Goal: Information Seeking & Learning: Compare options

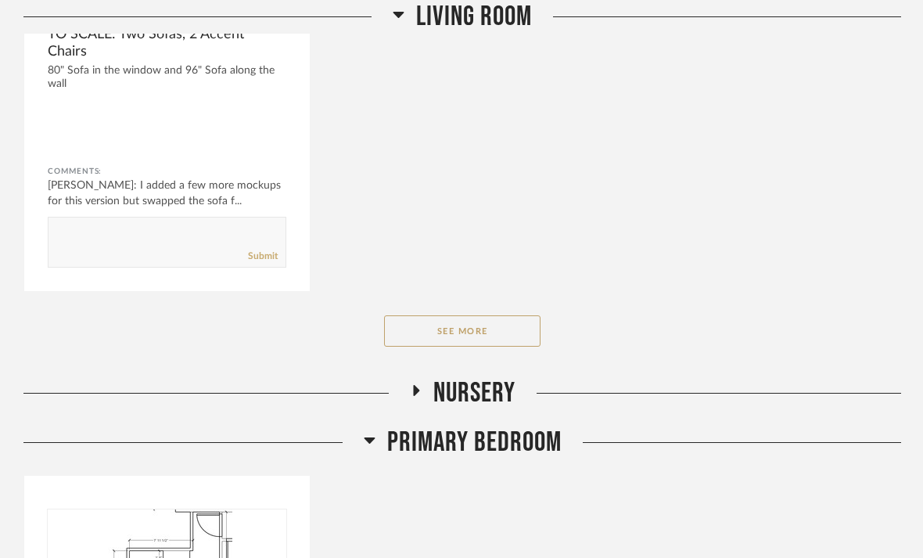
scroll to position [3672, 0]
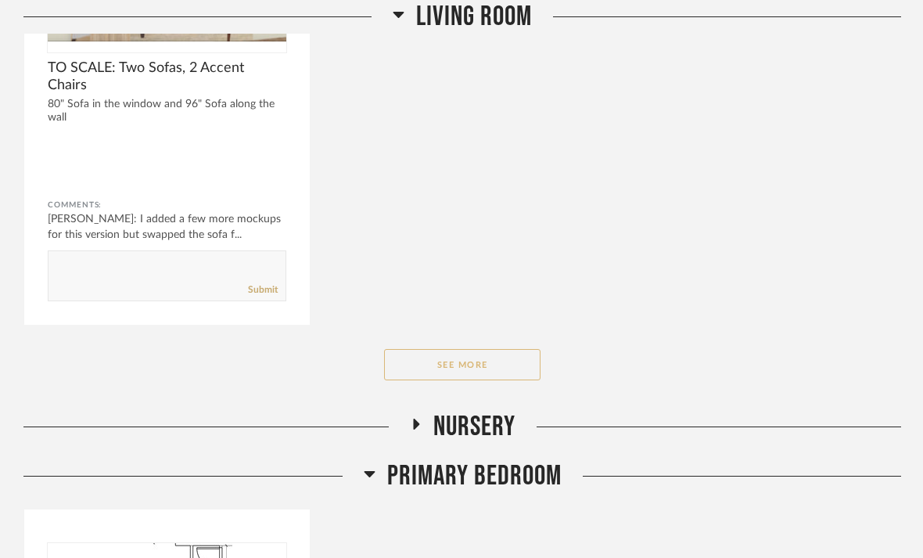
click at [482, 349] on button "See More" at bounding box center [462, 364] width 157 height 31
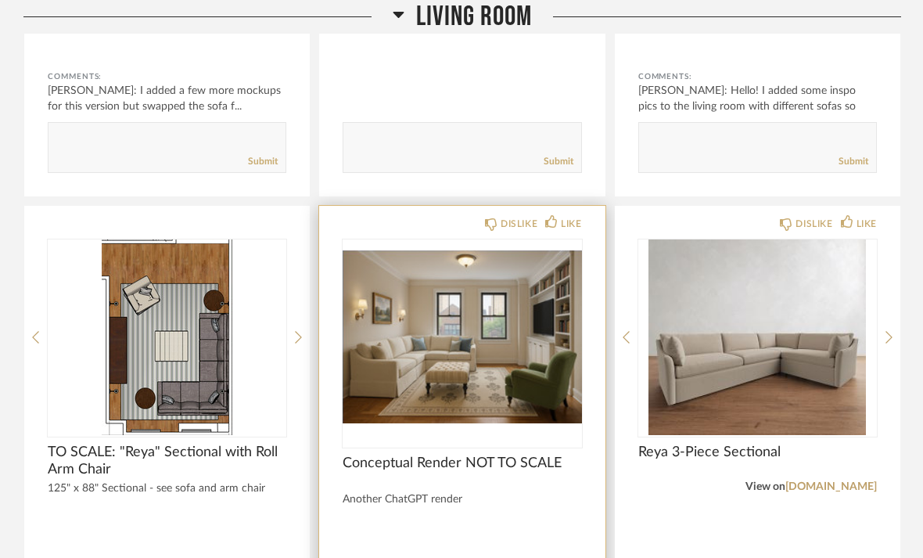
scroll to position [3800, 0]
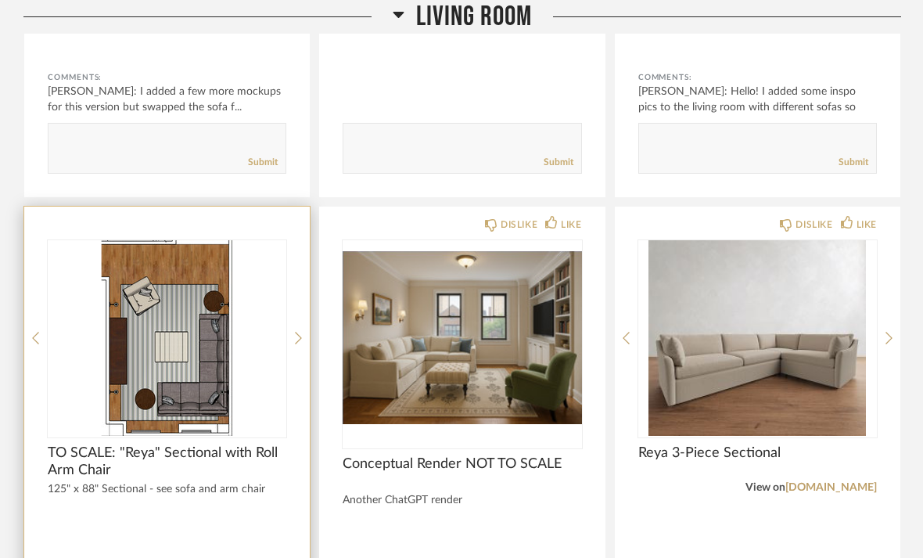
click at [189, 310] on div at bounding box center [167, 338] width 239 height 196
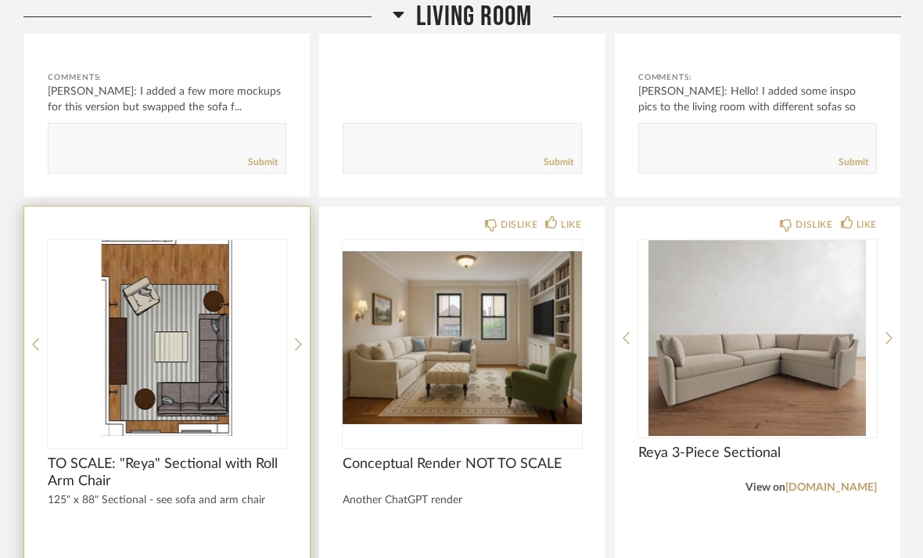
click at [166, 332] on img "0" at bounding box center [167, 338] width 239 height 196
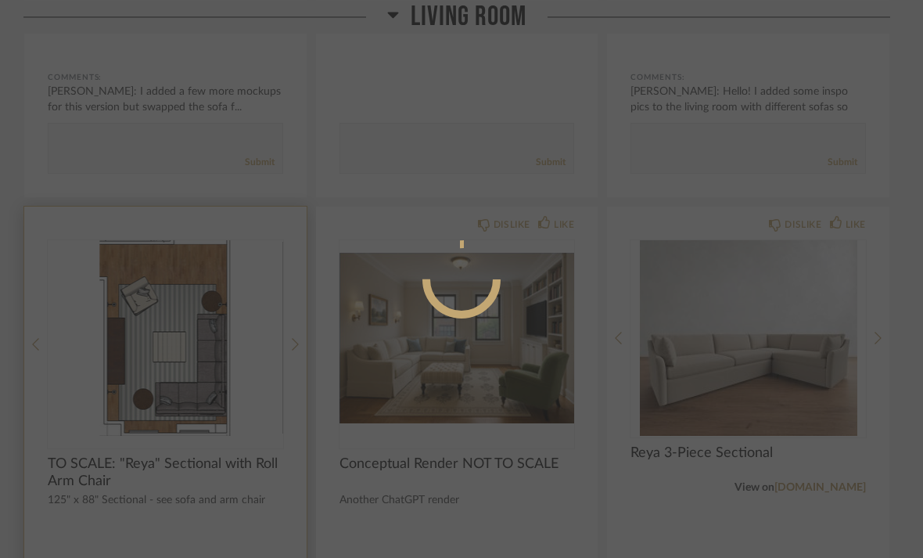
scroll to position [0, 0]
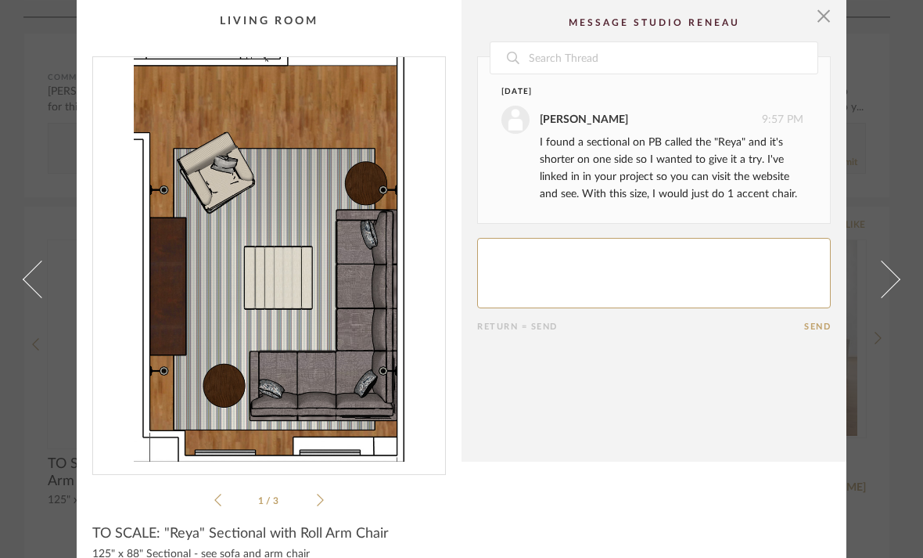
click at [323, 504] on icon at bounding box center [320, 500] width 7 height 14
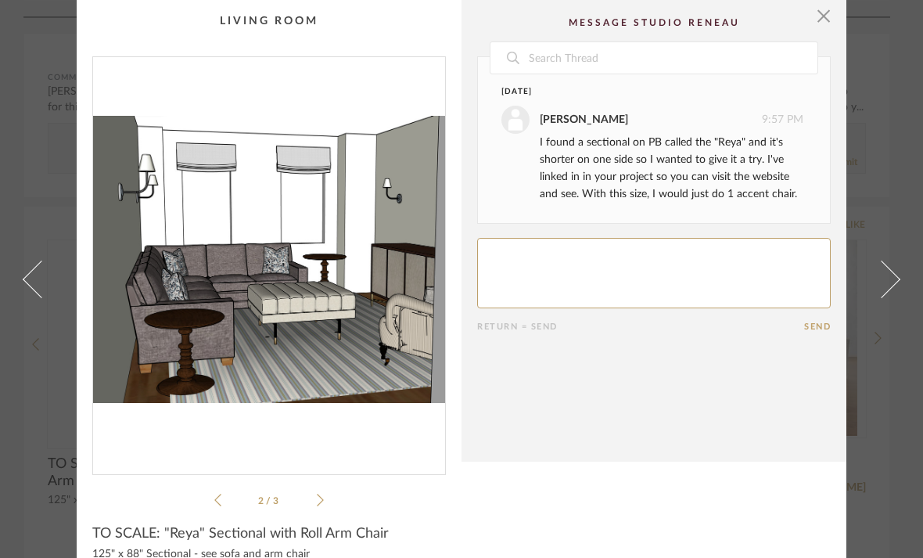
click at [308, 509] on li "2 / 3" at bounding box center [268, 500] width 95 height 19
click at [332, 500] on div "2 / 3" at bounding box center [269, 282] width 354 height 453
click at [310, 493] on li "2 / 3" at bounding box center [268, 500] width 95 height 19
click at [808, 19] on span "button" at bounding box center [823, 15] width 31 height 31
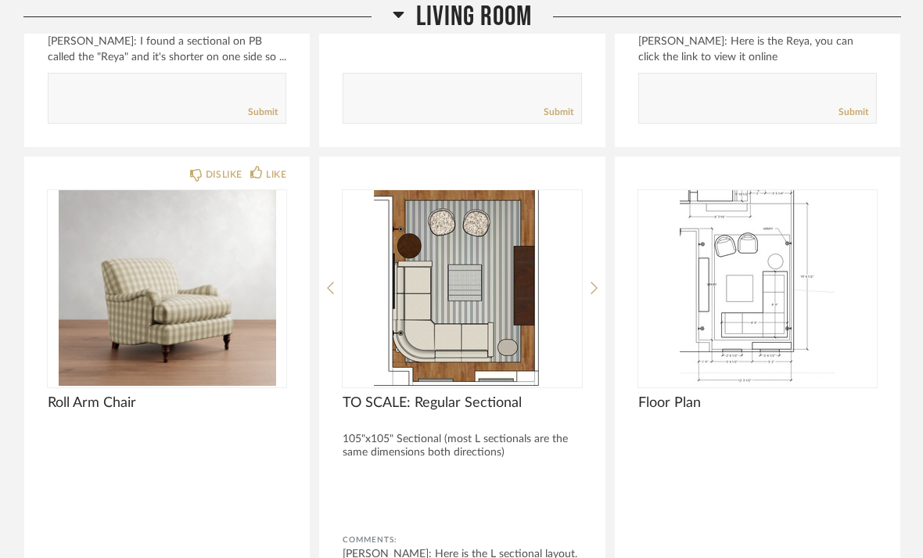
scroll to position [4360, 0]
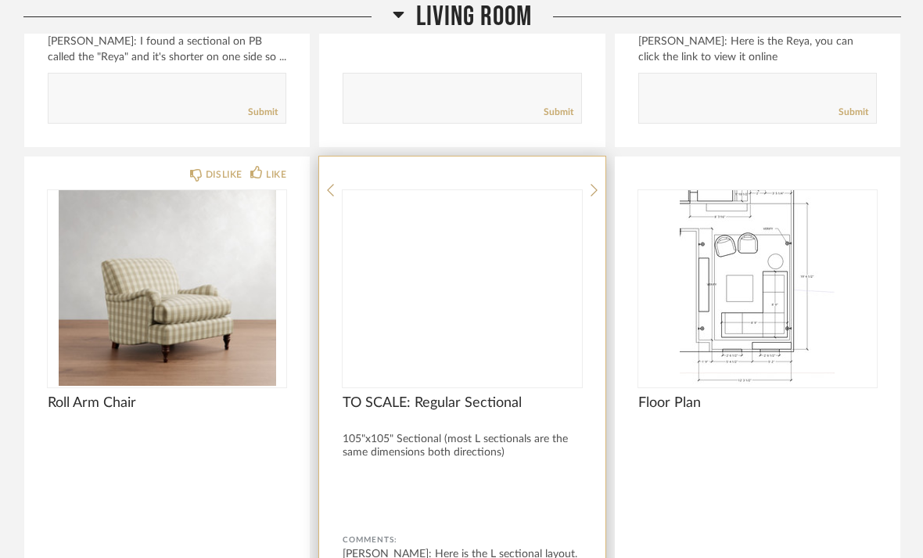
click at [0, 0] on img at bounding box center [0, 0] width 0 height 0
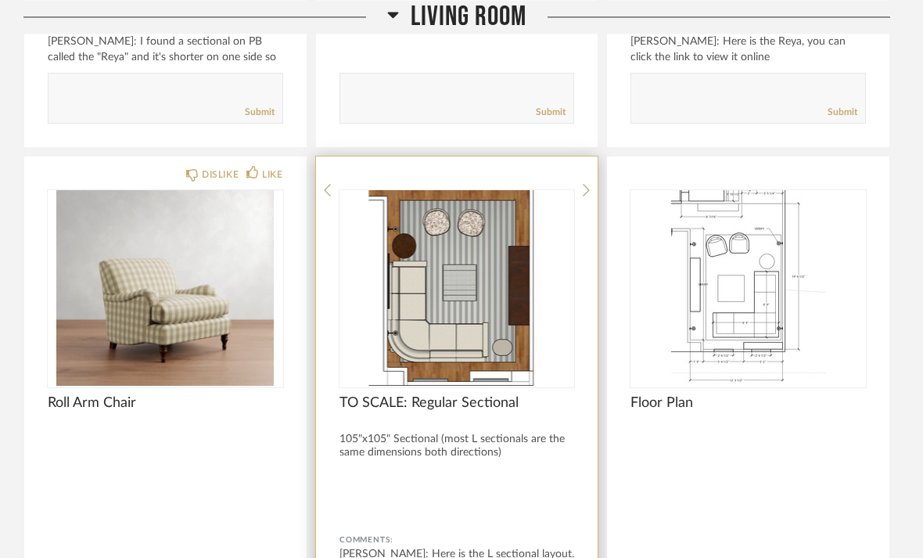
scroll to position [0, 0]
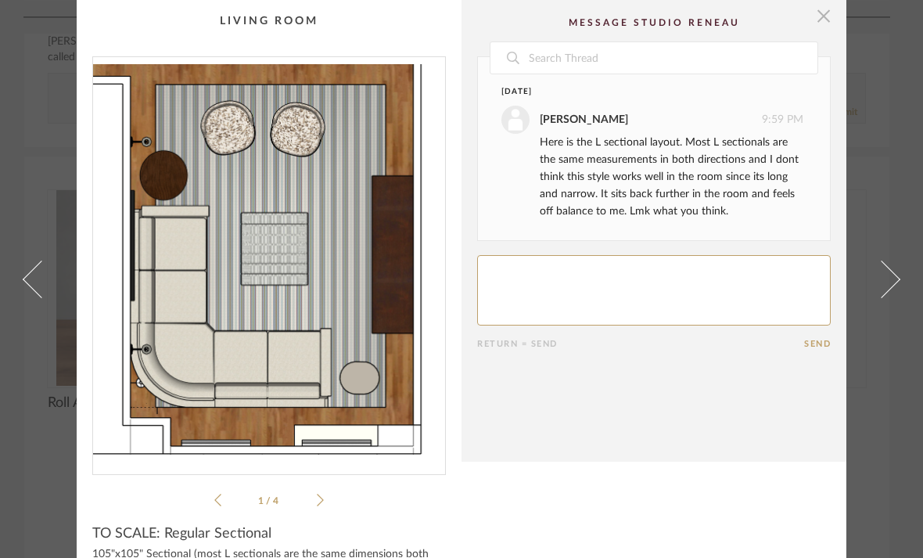
click at [815, 17] on span "button" at bounding box center [823, 15] width 31 height 31
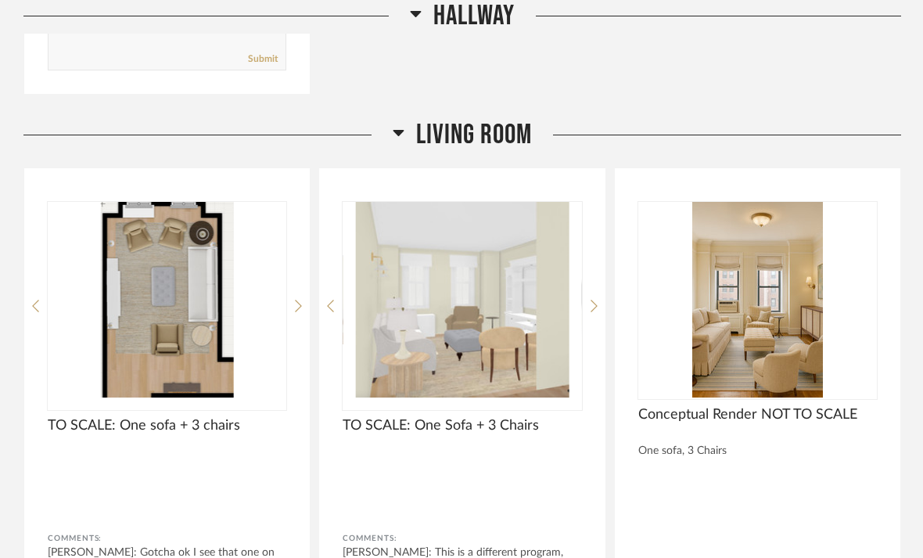
scroll to position [2822, 0]
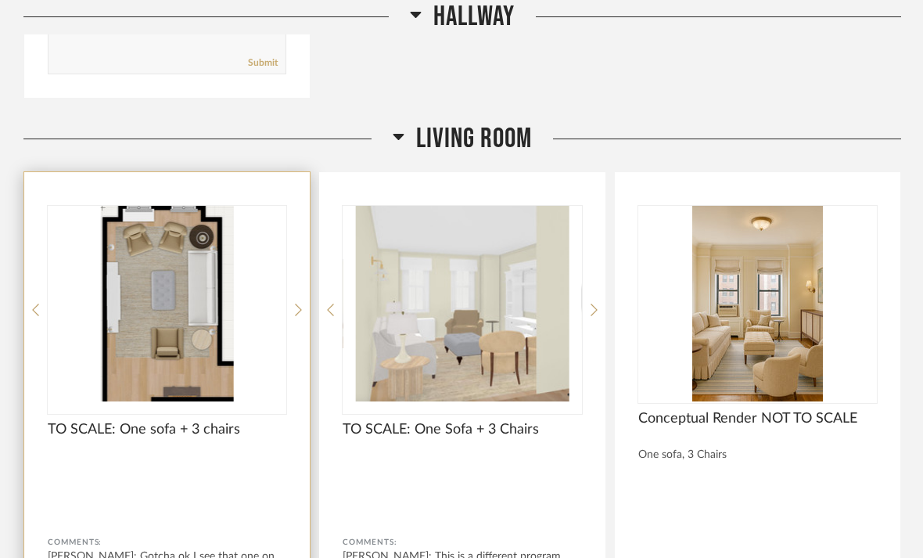
click at [178, 272] on img "0" at bounding box center [167, 304] width 239 height 196
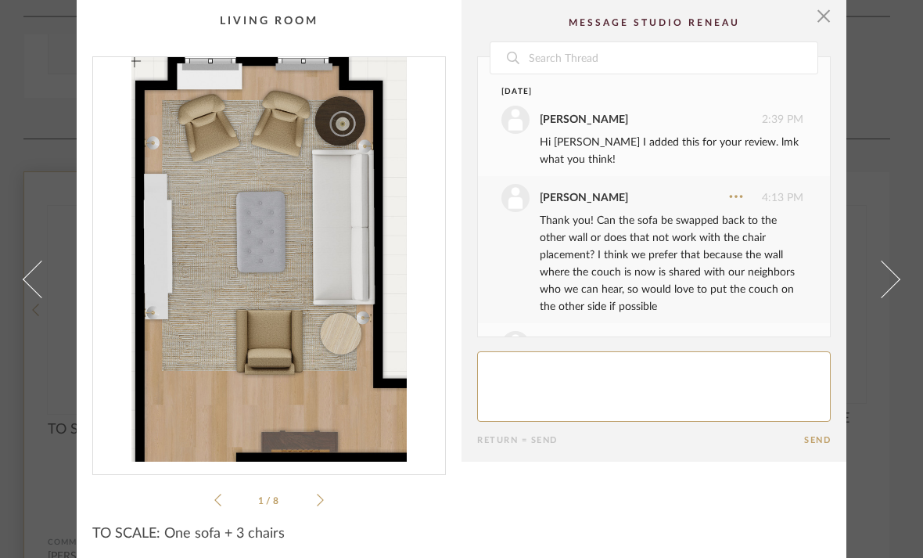
scroll to position [752, 0]
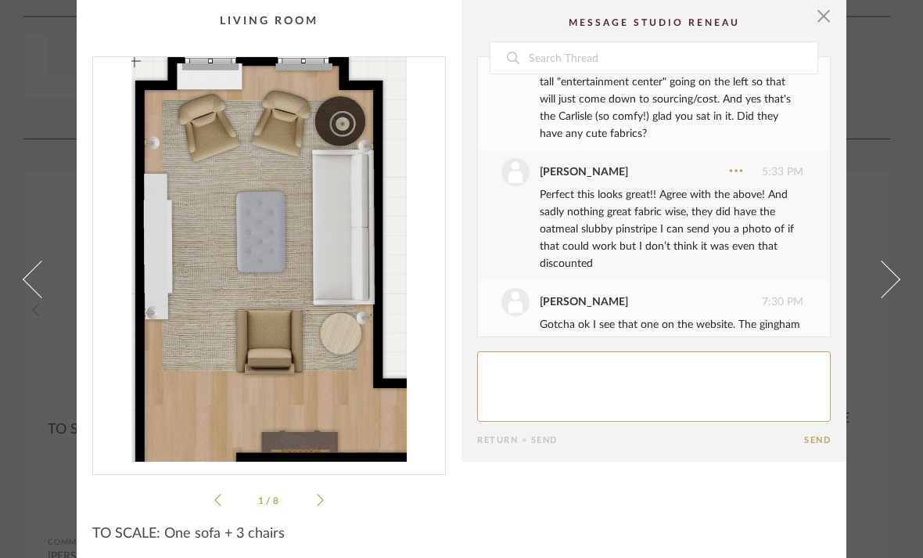
click at [280, 238] on img "0" at bounding box center [269, 259] width 352 height 405
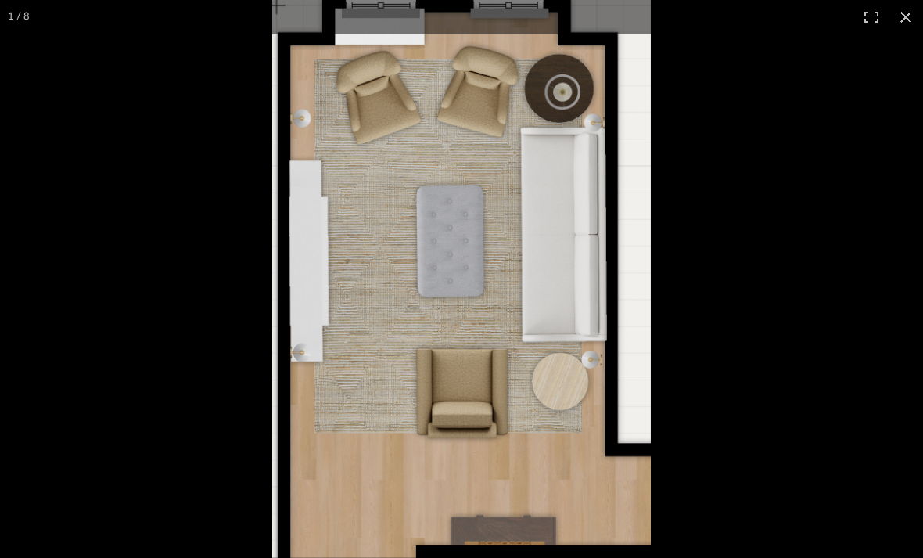
click at [305, 357] on img at bounding box center [461, 279] width 379 height 558
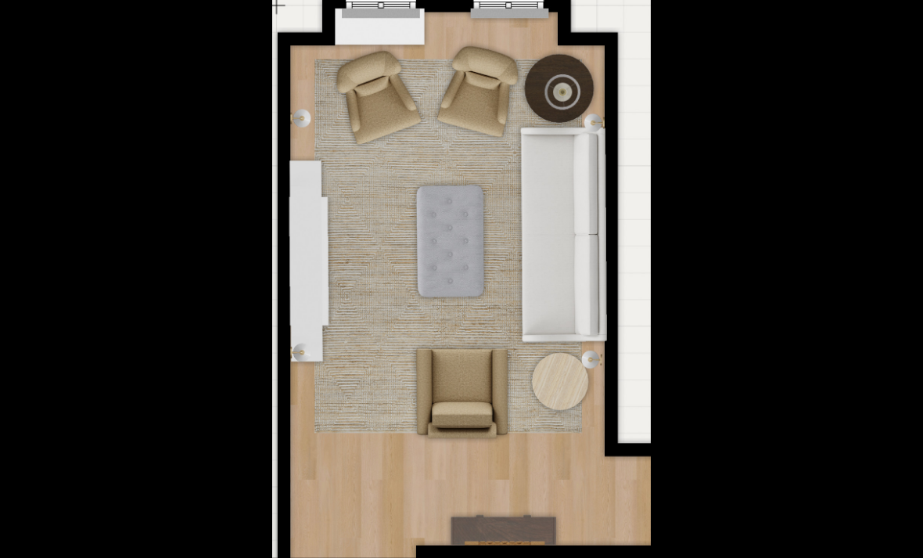
click at [189, 261] on div at bounding box center [461, 279] width 923 height 558
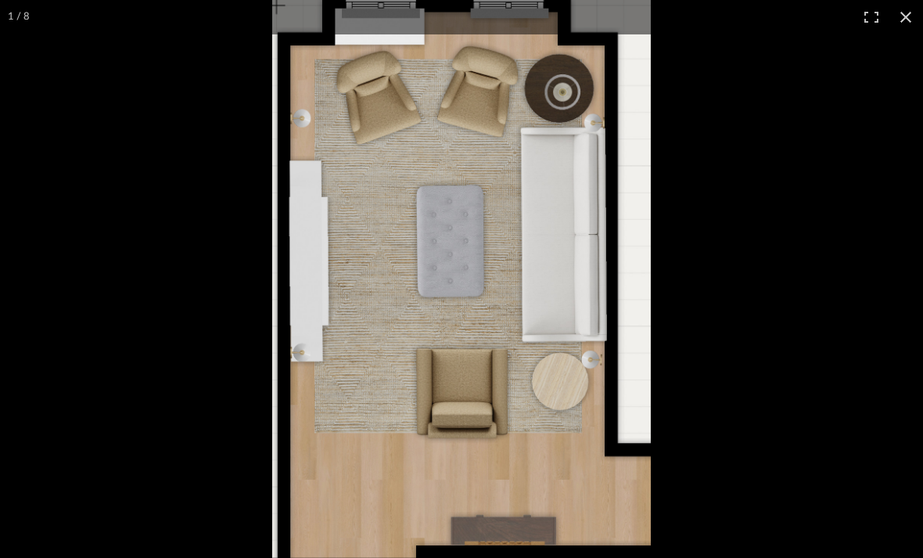
click at [455, 441] on img at bounding box center [461, 279] width 379 height 558
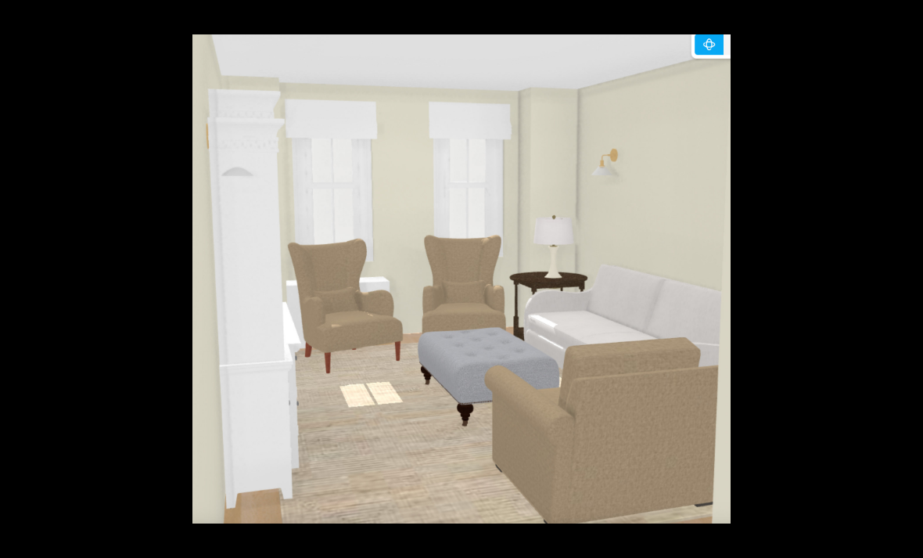
click at [872, 129] on div at bounding box center [654, 313] width 923 height 558
click at [34, 293] on button at bounding box center [27, 279] width 55 height 78
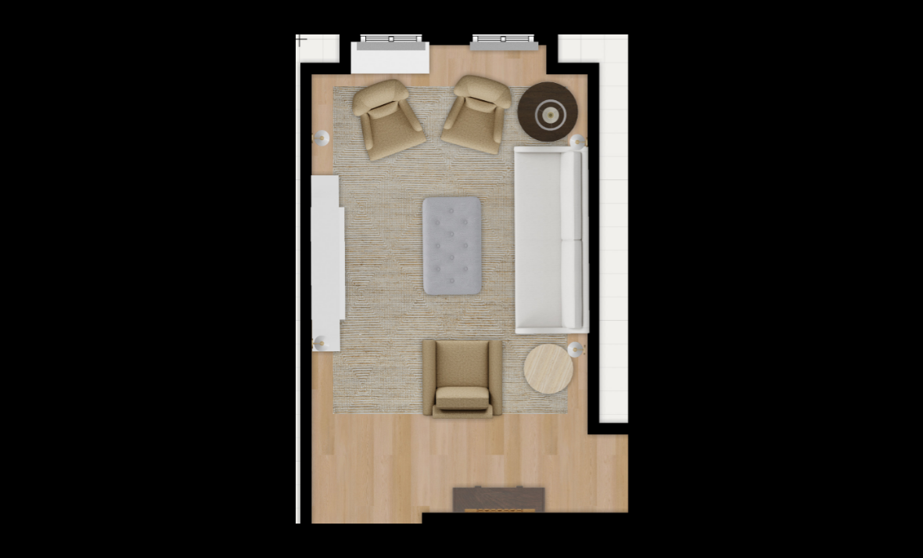
click at [886, 143] on div at bounding box center [757, 313] width 923 height 558
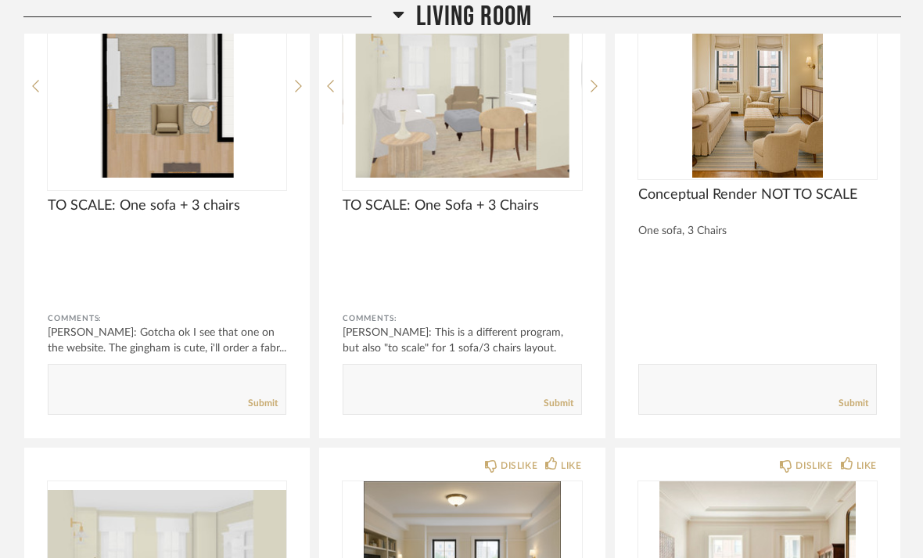
scroll to position [3033, 0]
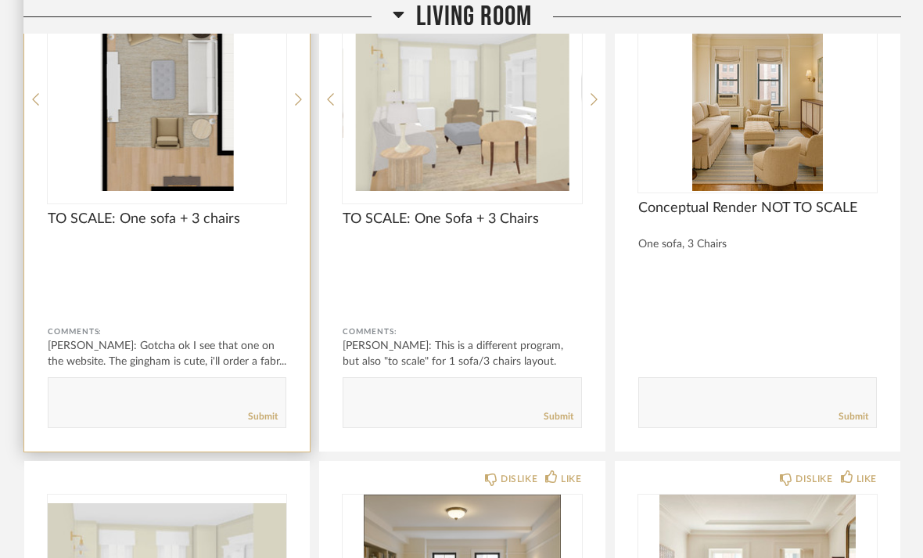
click at [124, 267] on div at bounding box center [167, 287] width 239 height 41
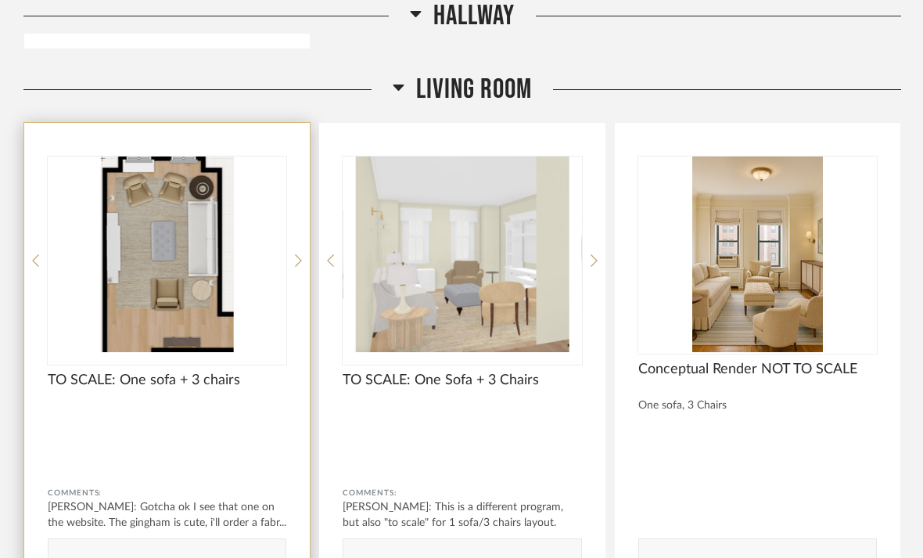
scroll to position [2871, 0]
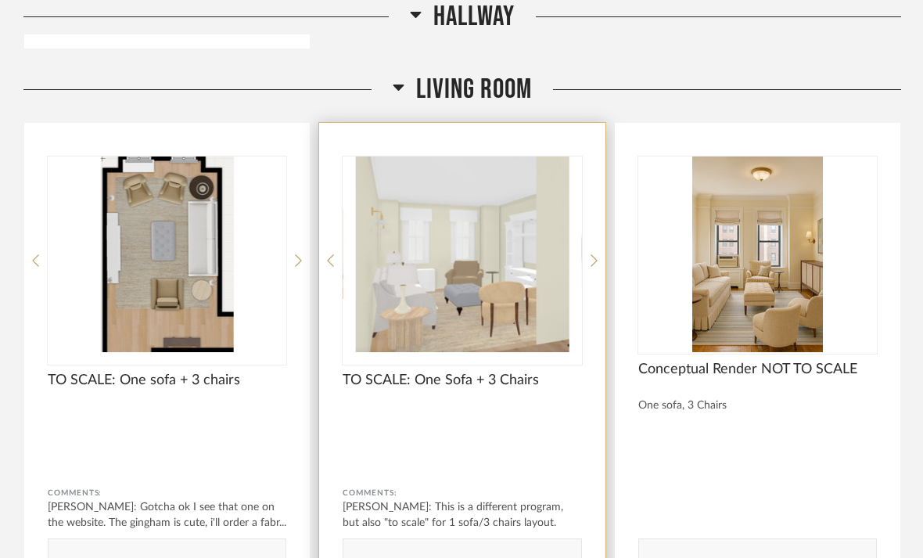
click at [423, 273] on img "0" at bounding box center [462, 255] width 239 height 196
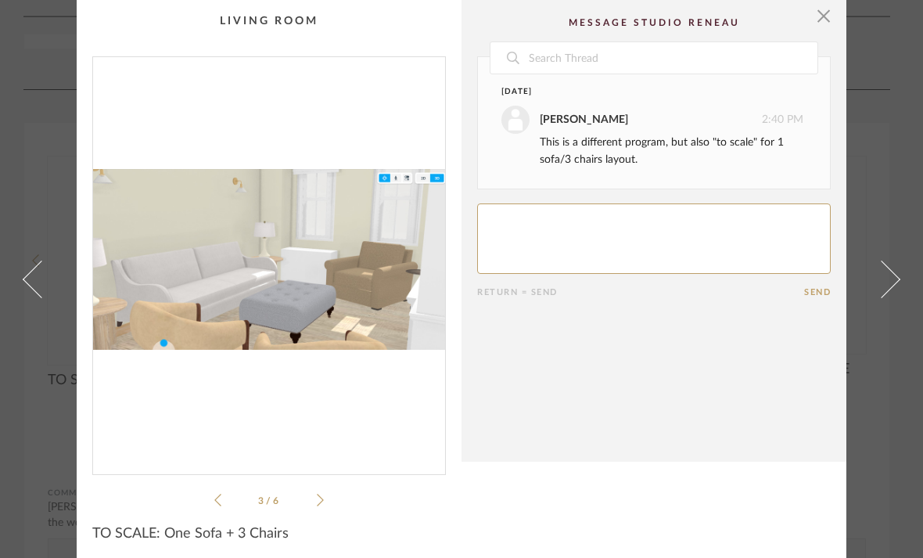
scroll to position [2, 0]
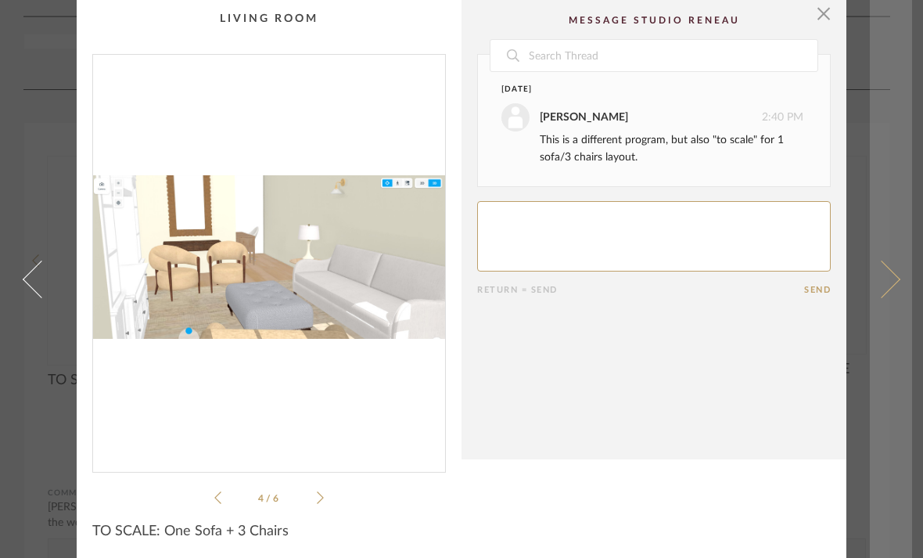
click at [910, 206] on link at bounding box center [891, 279] width 42 height 558
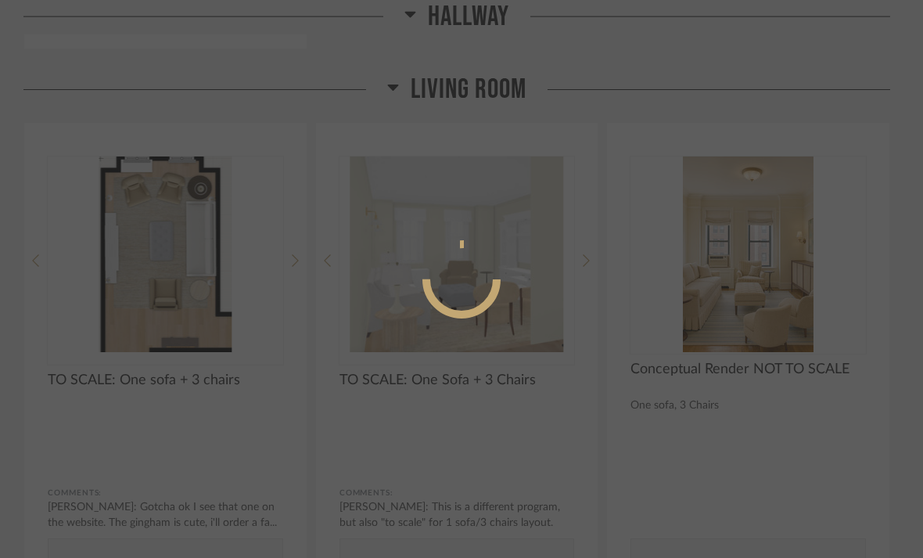
scroll to position [0, 0]
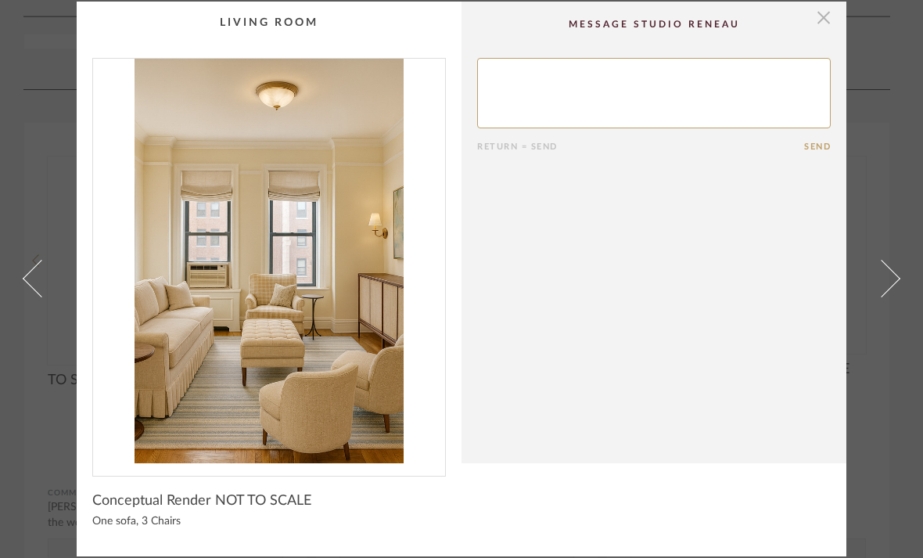
click at [831, 26] on span "button" at bounding box center [823, 17] width 31 height 31
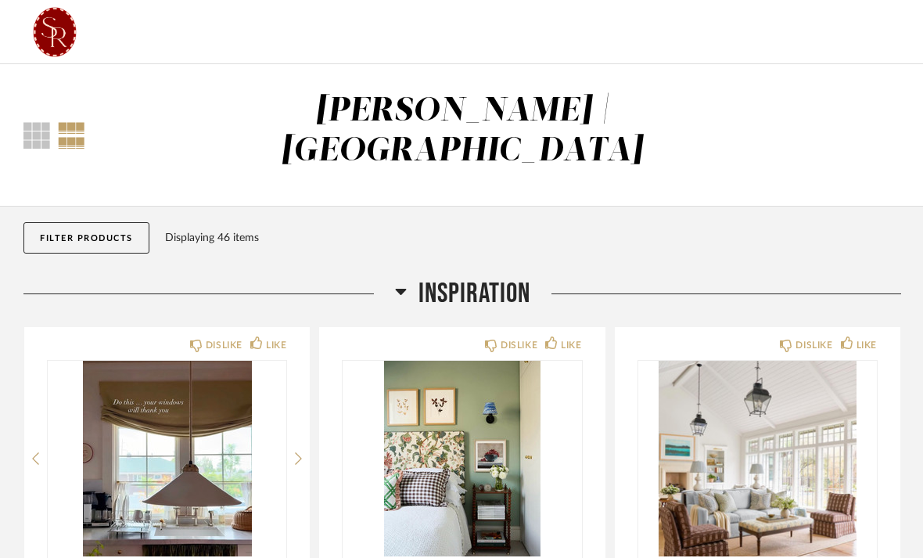
scroll to position [2871, 0]
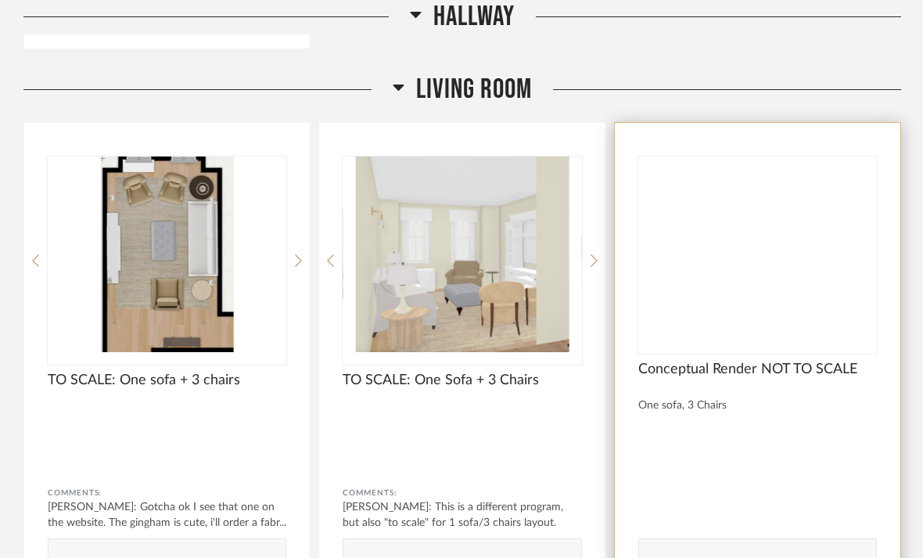
click at [0, 0] on img at bounding box center [0, 0] width 0 height 0
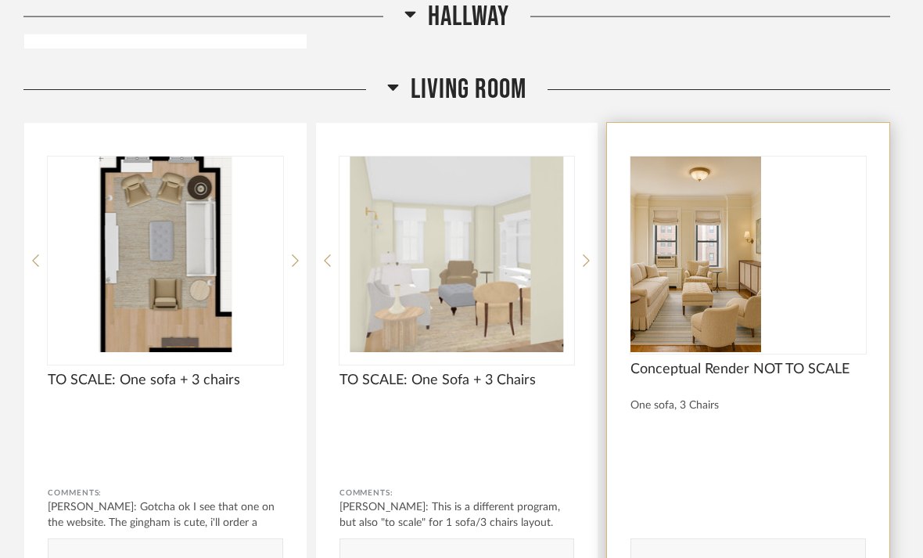
scroll to position [0, 0]
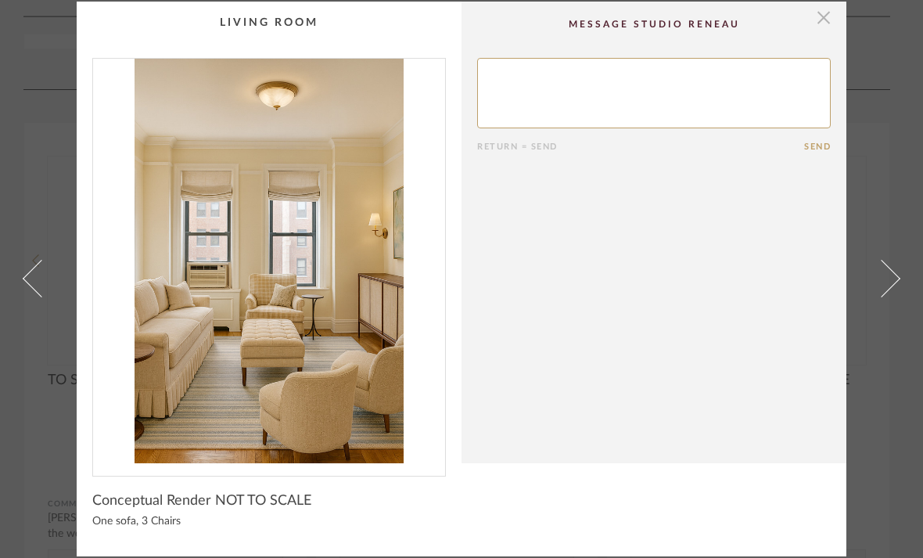
click at [831, 24] on span "button" at bounding box center [823, 17] width 31 height 31
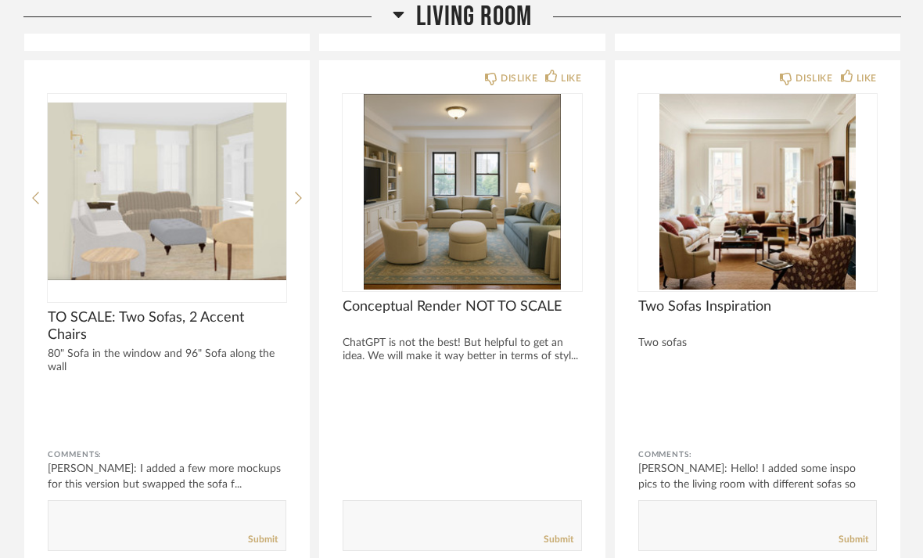
scroll to position [3436, 0]
